Goal: Information Seeking & Learning: Learn about a topic

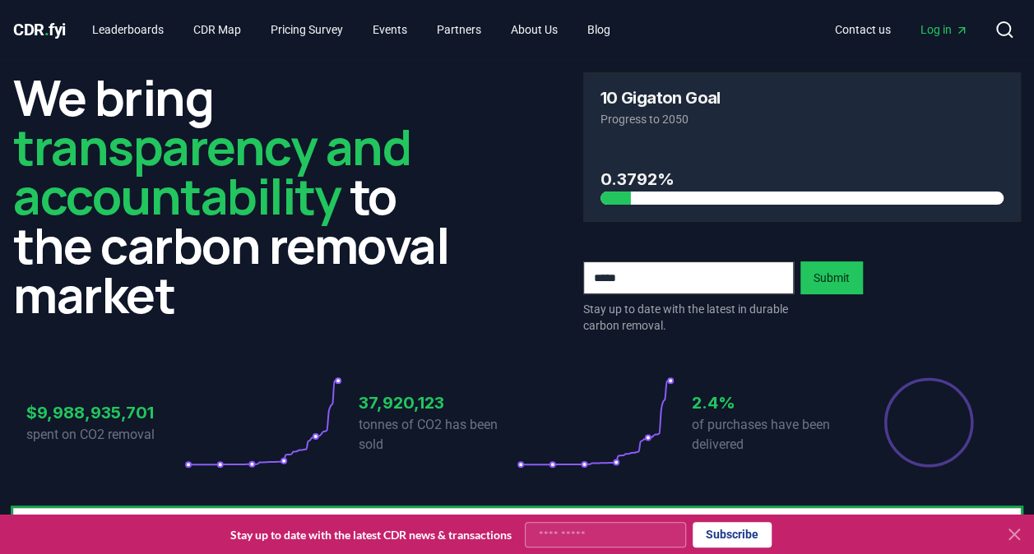
click at [929, 24] on span "Log in" at bounding box center [944, 29] width 48 height 16
click at [209, 30] on link "CDR Map" at bounding box center [217, 30] width 74 height 30
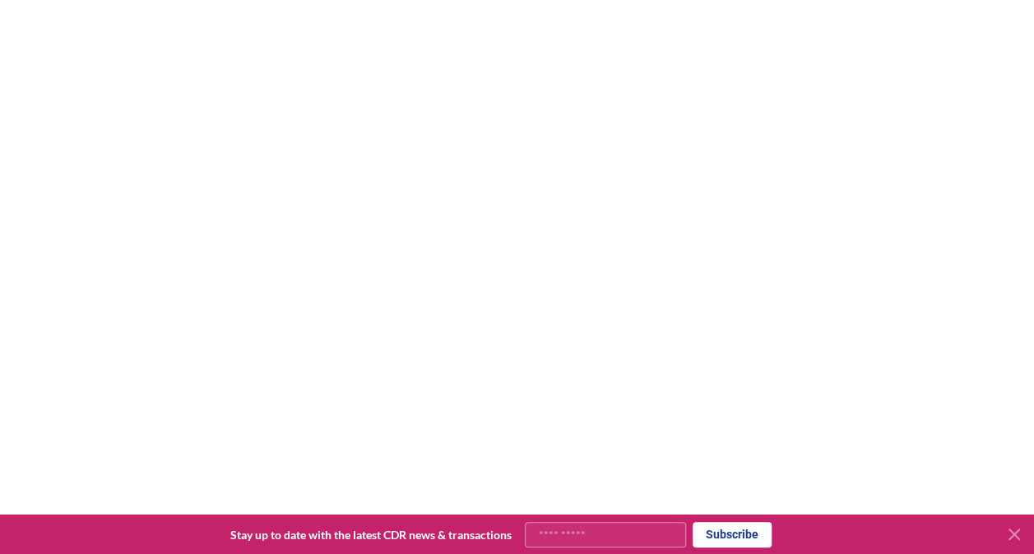
scroll to position [7, 0]
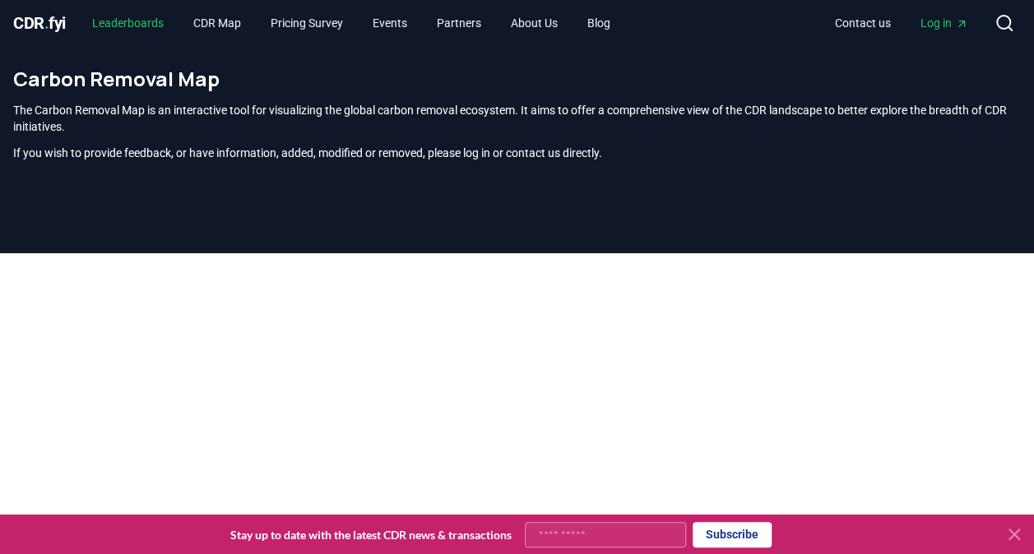
click at [152, 25] on link "Leaderboards" at bounding box center [128, 23] width 98 height 30
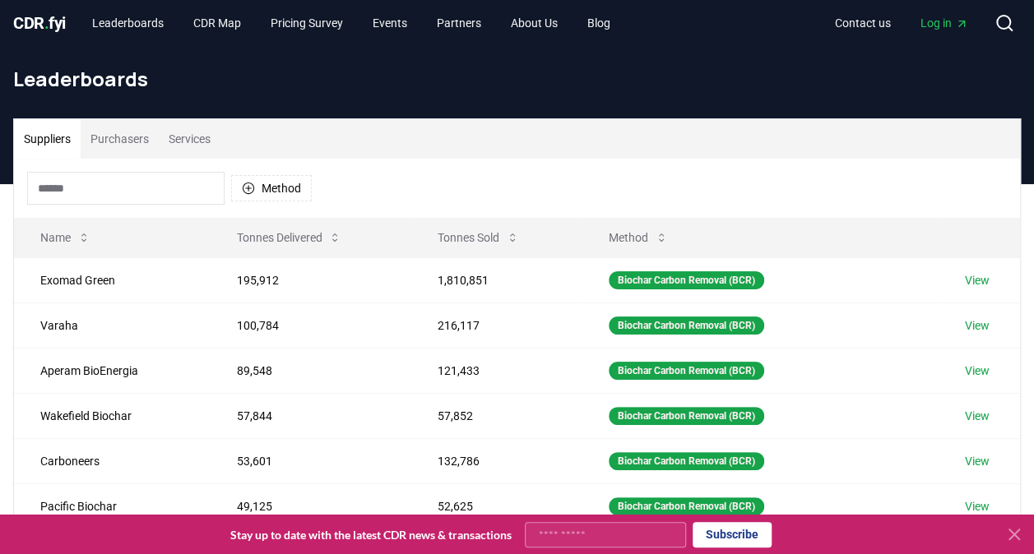
click at [133, 137] on button "Purchasers" at bounding box center [120, 138] width 78 height 39
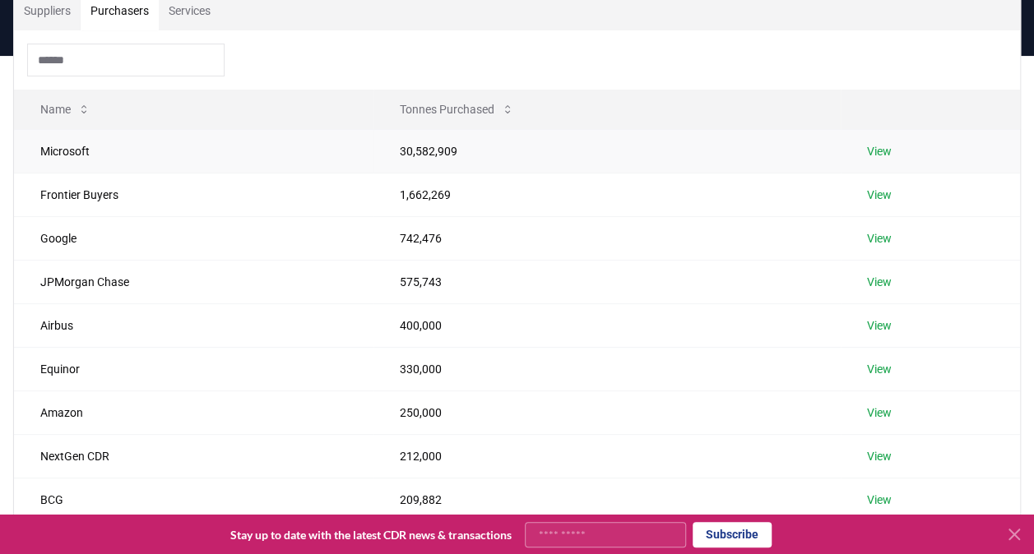
scroll to position [89, 0]
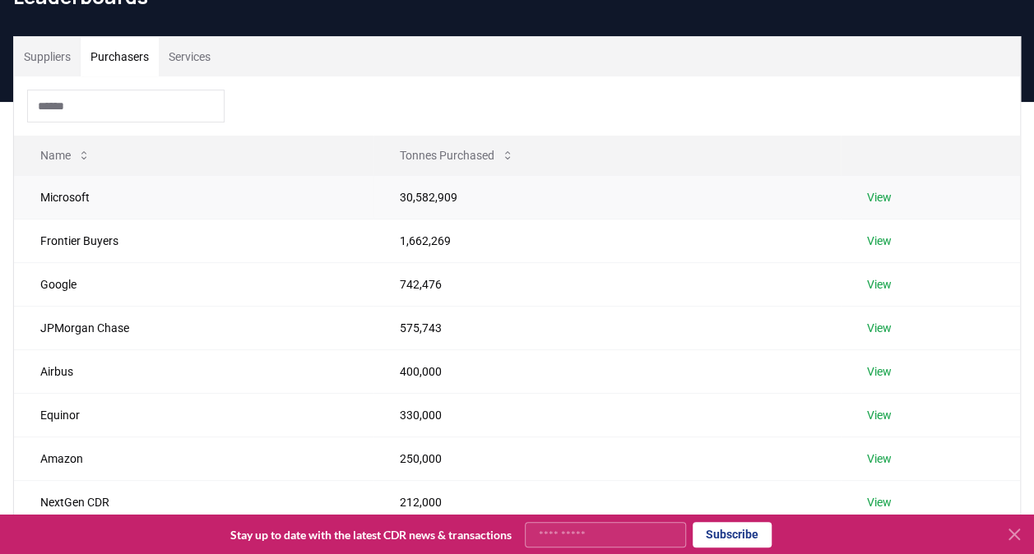
click at [872, 195] on link "View" at bounding box center [879, 197] width 25 height 16
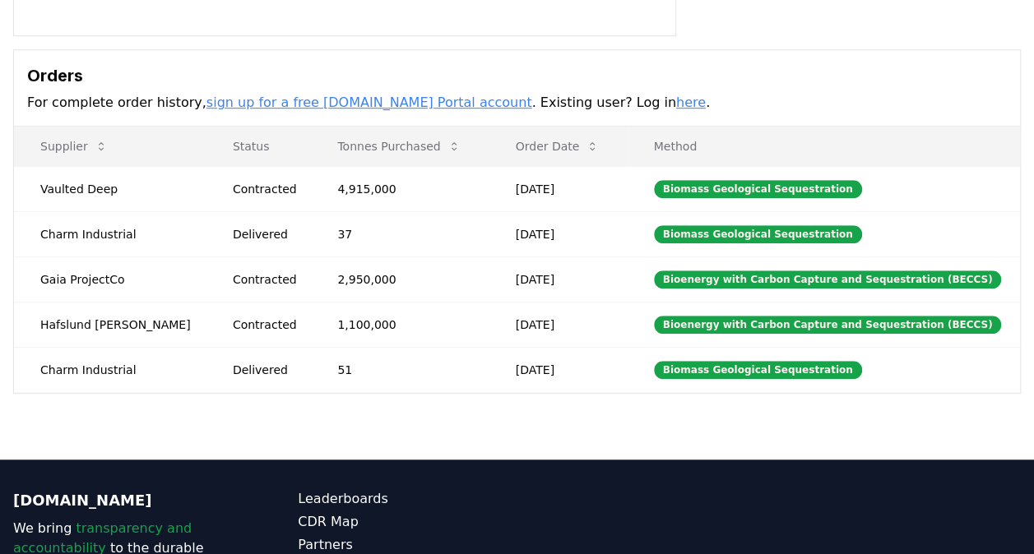
scroll to position [332, 0]
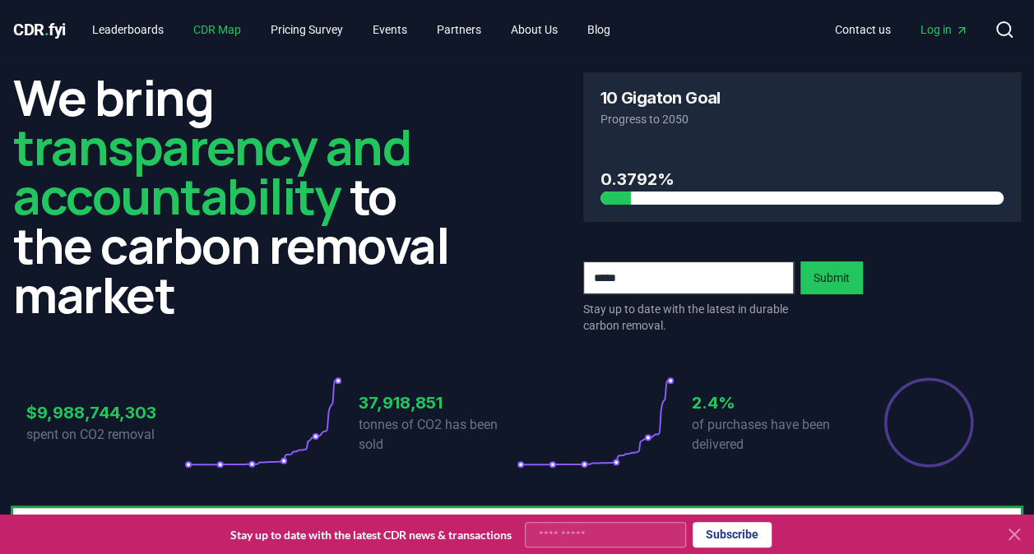
click at [228, 27] on link "CDR Map" at bounding box center [217, 30] width 74 height 30
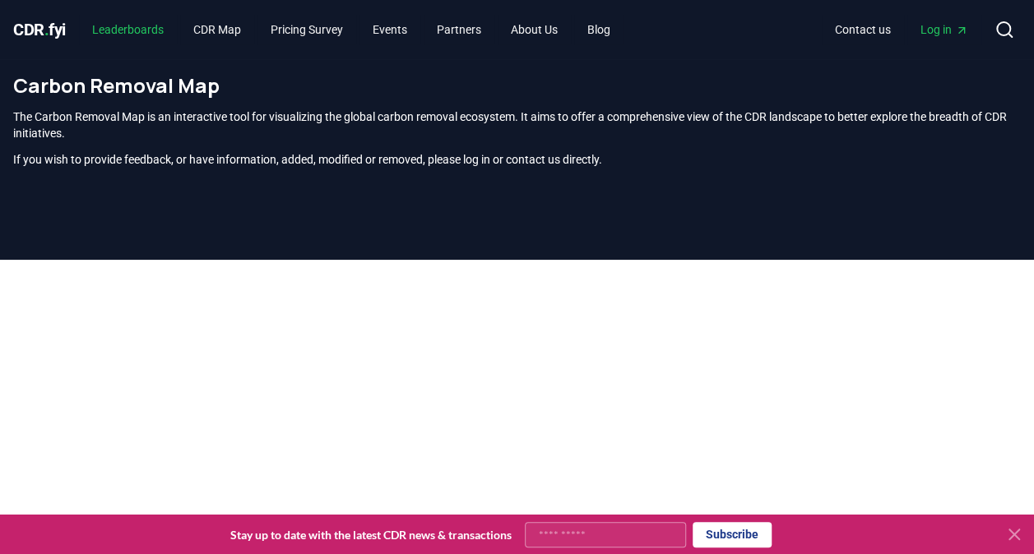
click at [143, 27] on link "Leaderboards" at bounding box center [128, 30] width 98 height 30
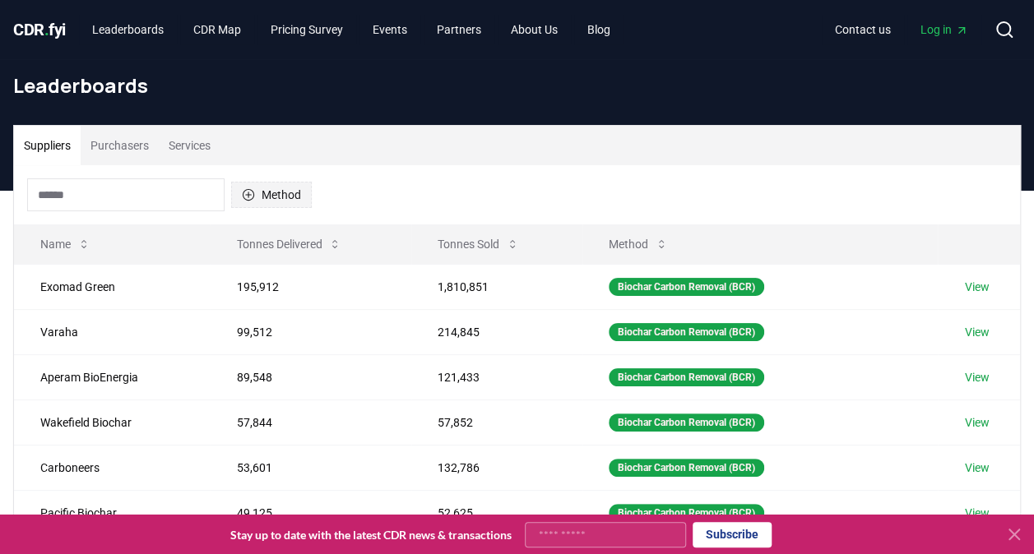
click at [255, 195] on button "Method" at bounding box center [271, 195] width 81 height 26
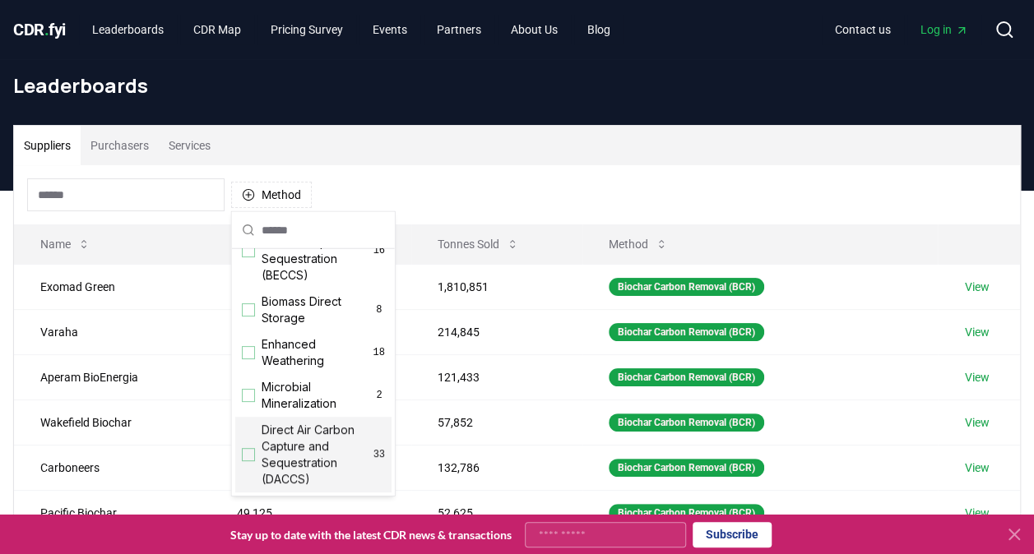
scroll to position [329, 0]
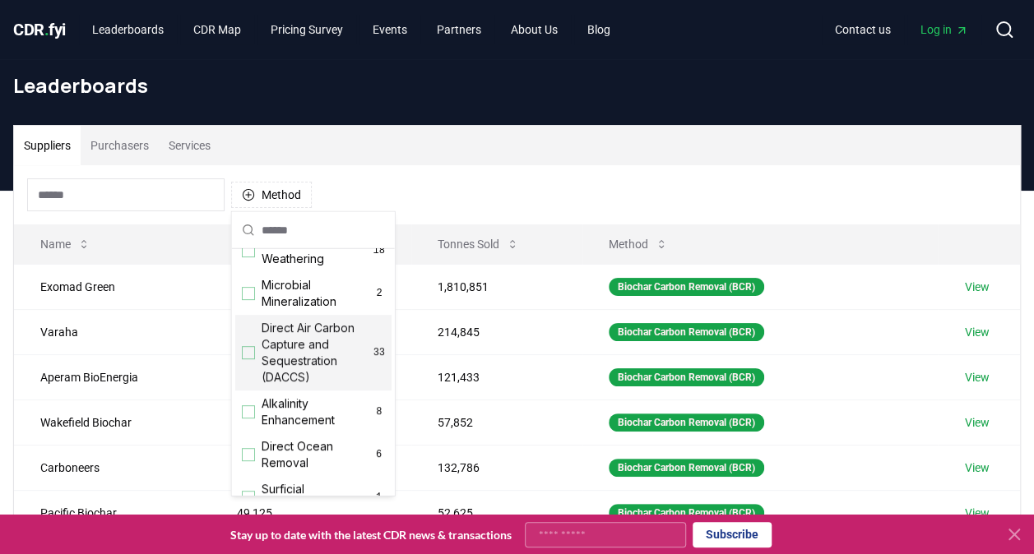
click at [245, 359] on div "Suggestions" at bounding box center [248, 352] width 13 height 13
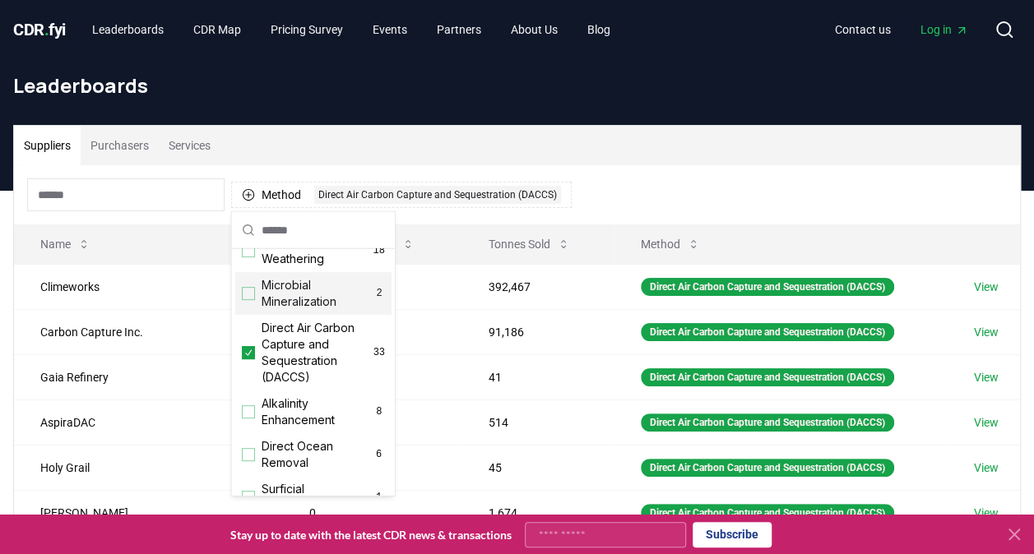
click at [667, 171] on div "Method 1 Direct Air Carbon Capture and Sequestration (DACCS)" at bounding box center [517, 194] width 1006 height 59
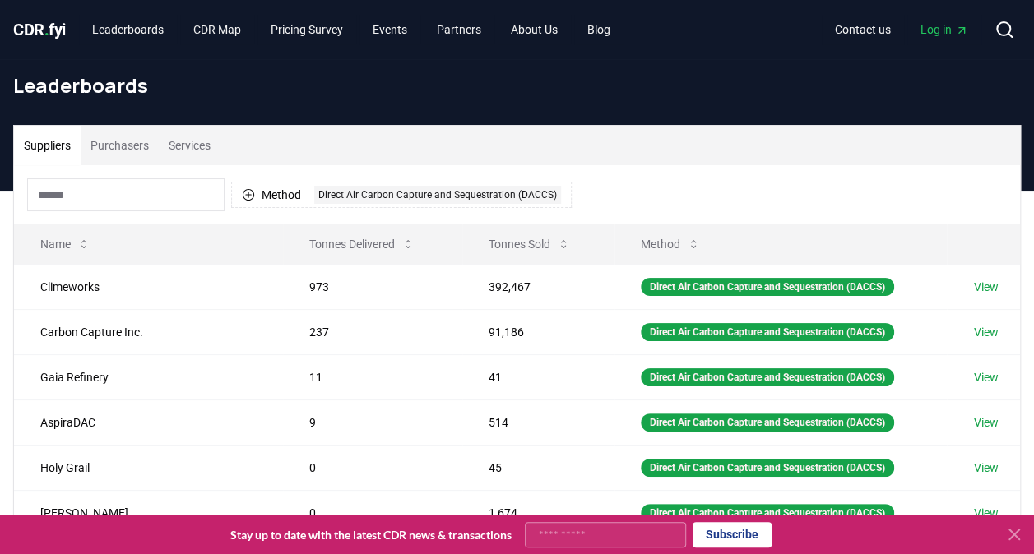
click at [1010, 531] on icon at bounding box center [1014, 535] width 10 height 10
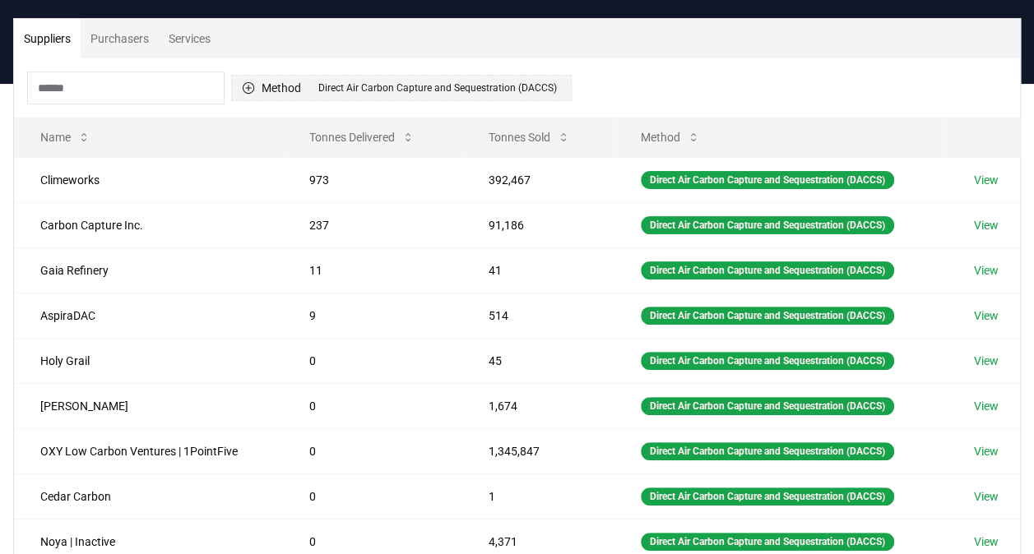
scroll to position [0, 0]
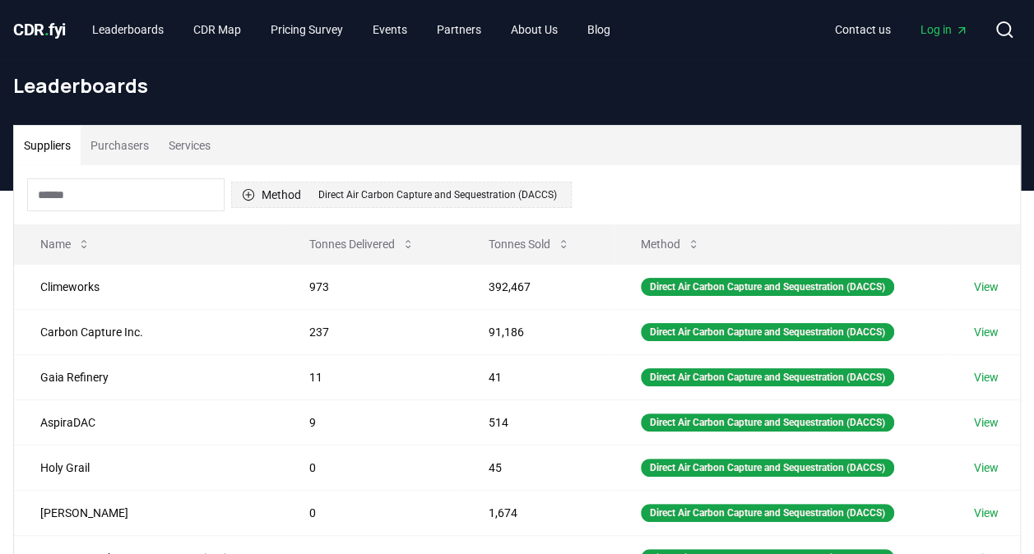
click at [268, 196] on button "Method 1 Direct Air Carbon Capture and Sequestration (DACCS)" at bounding box center [401, 195] width 340 height 26
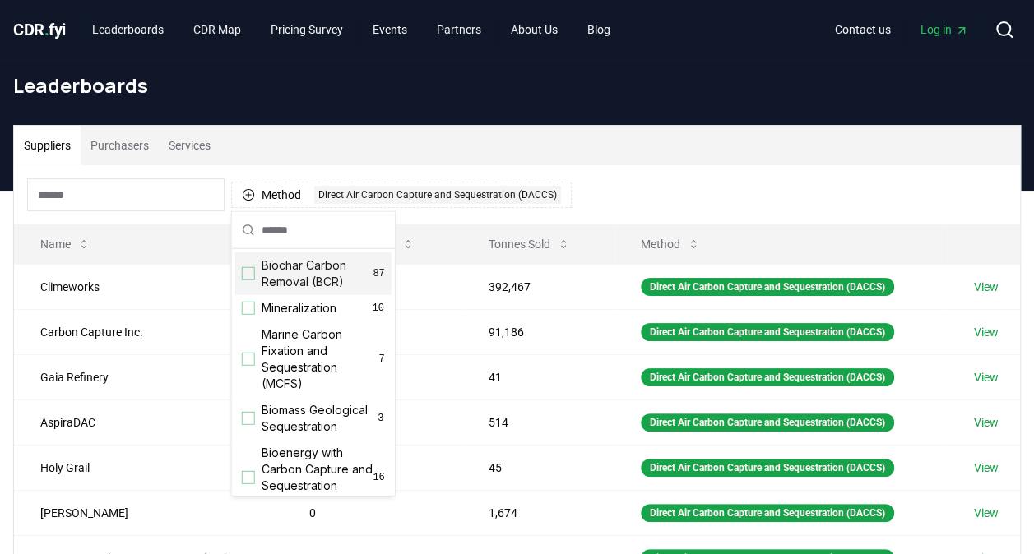
click at [652, 188] on div "Method 1 Direct Air Carbon Capture and Sequestration (DACCS)" at bounding box center [517, 194] width 1006 height 59
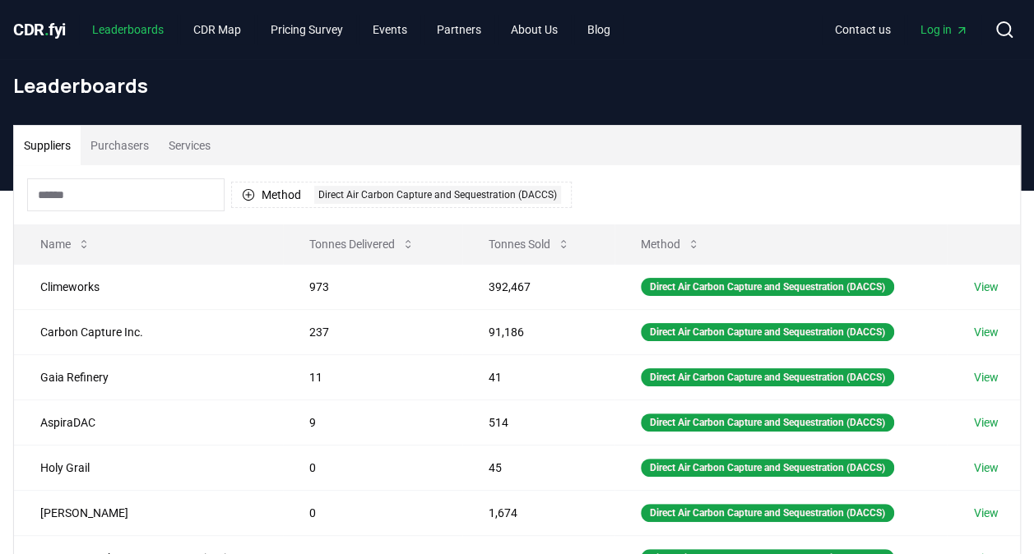
click at [141, 26] on link "Leaderboards" at bounding box center [128, 30] width 98 height 30
click at [326, 29] on link "Pricing Survey" at bounding box center [306, 30] width 99 height 30
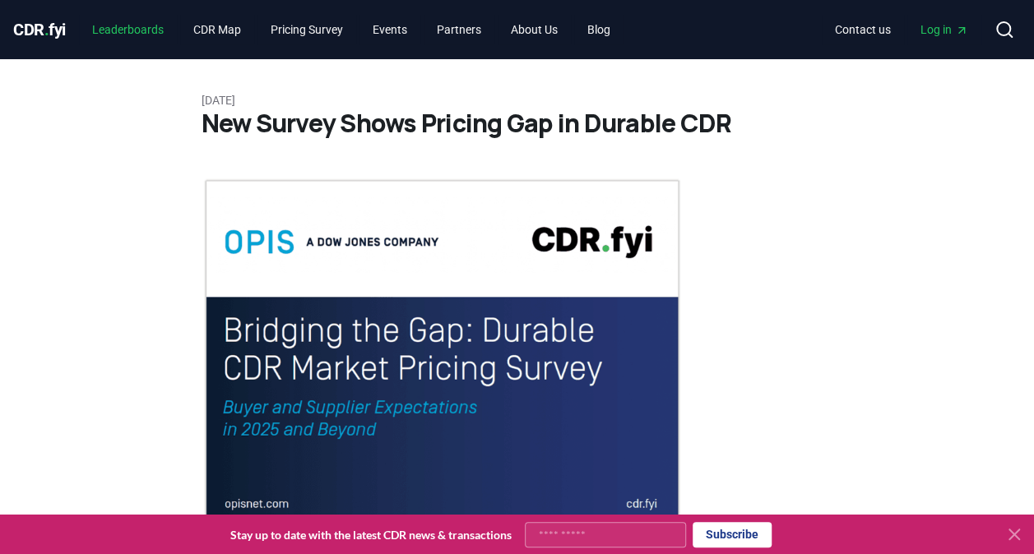
click at [145, 25] on link "Leaderboards" at bounding box center [128, 30] width 98 height 30
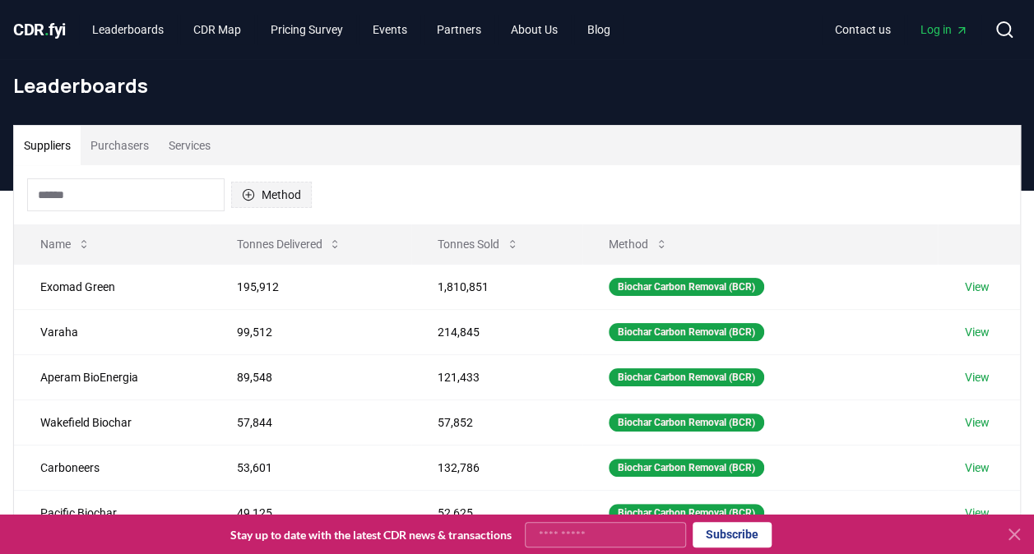
click at [256, 183] on button "Method" at bounding box center [271, 195] width 81 height 26
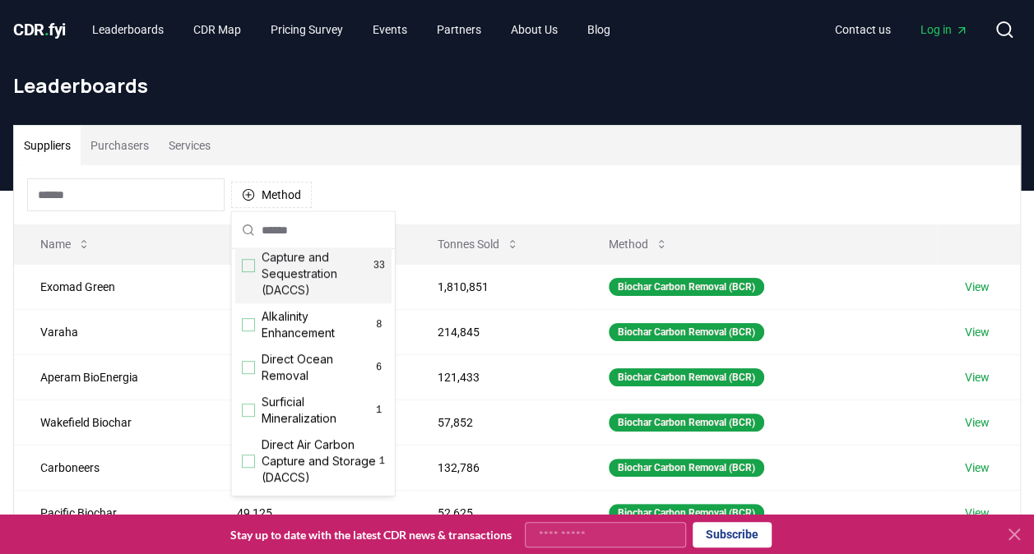
scroll to position [493, 0]
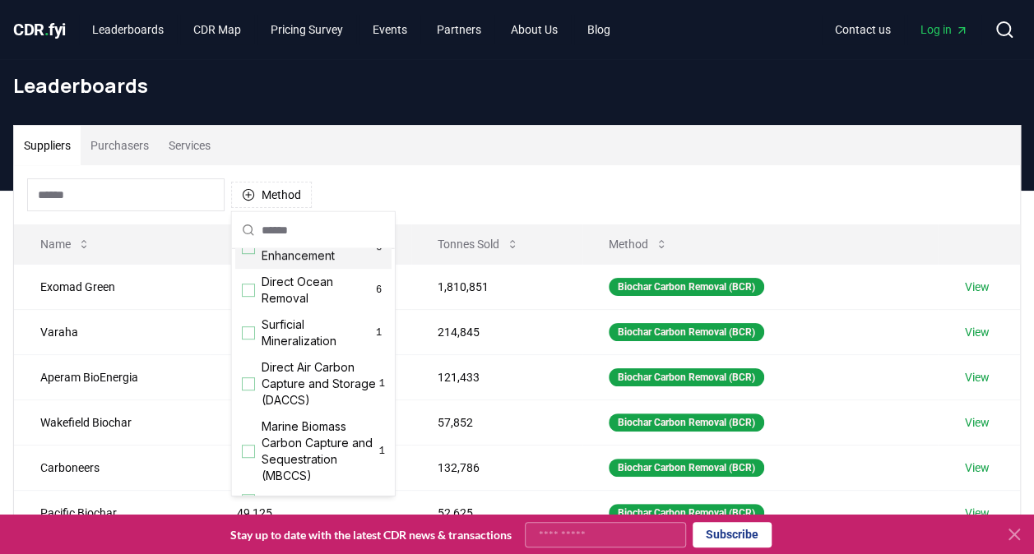
click at [138, 186] on input at bounding box center [125, 194] width 197 height 33
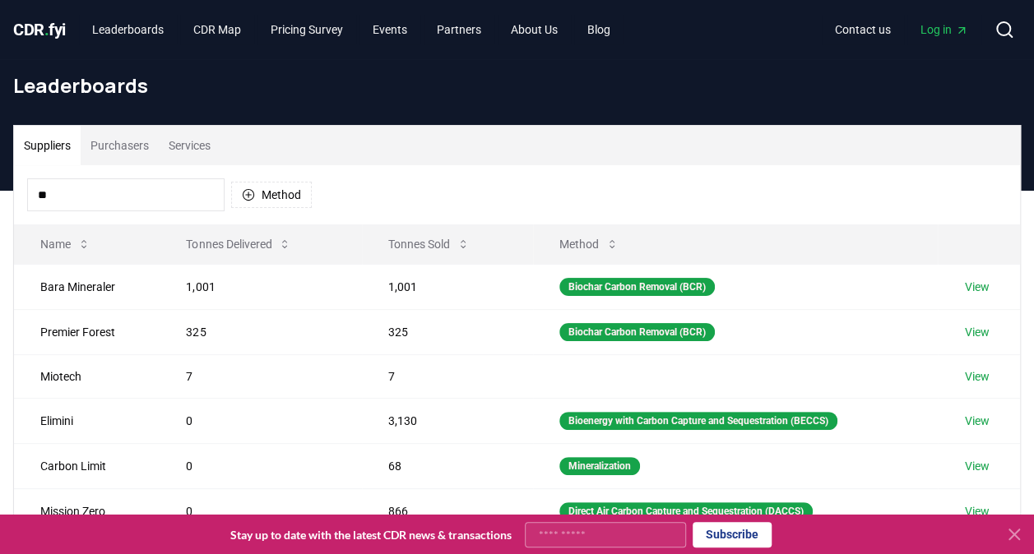
type input "*"
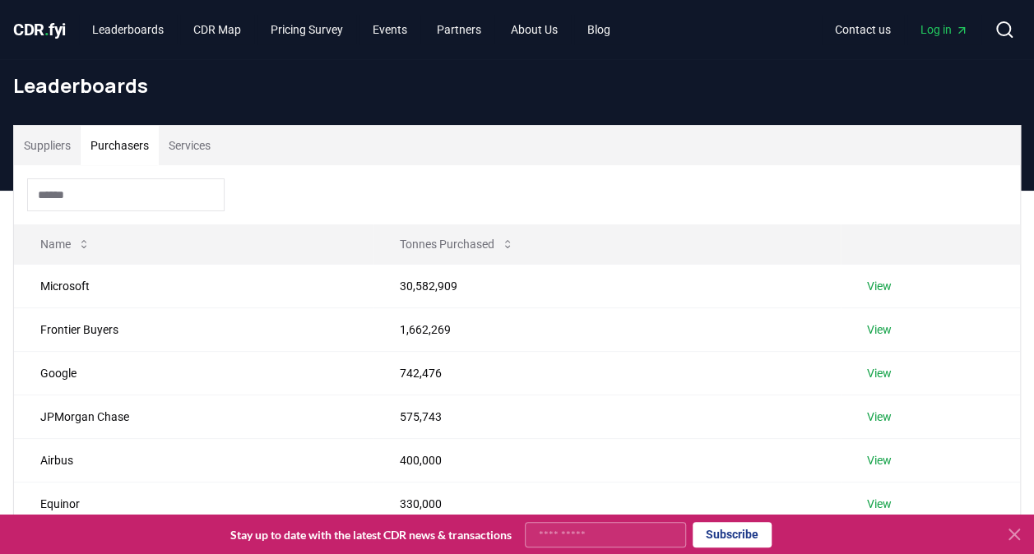
click at [119, 143] on button "Purchasers" at bounding box center [120, 145] width 78 height 39
click at [668, 192] on div at bounding box center [517, 194] width 1006 height 59
